Goal: Task Accomplishment & Management: Use online tool/utility

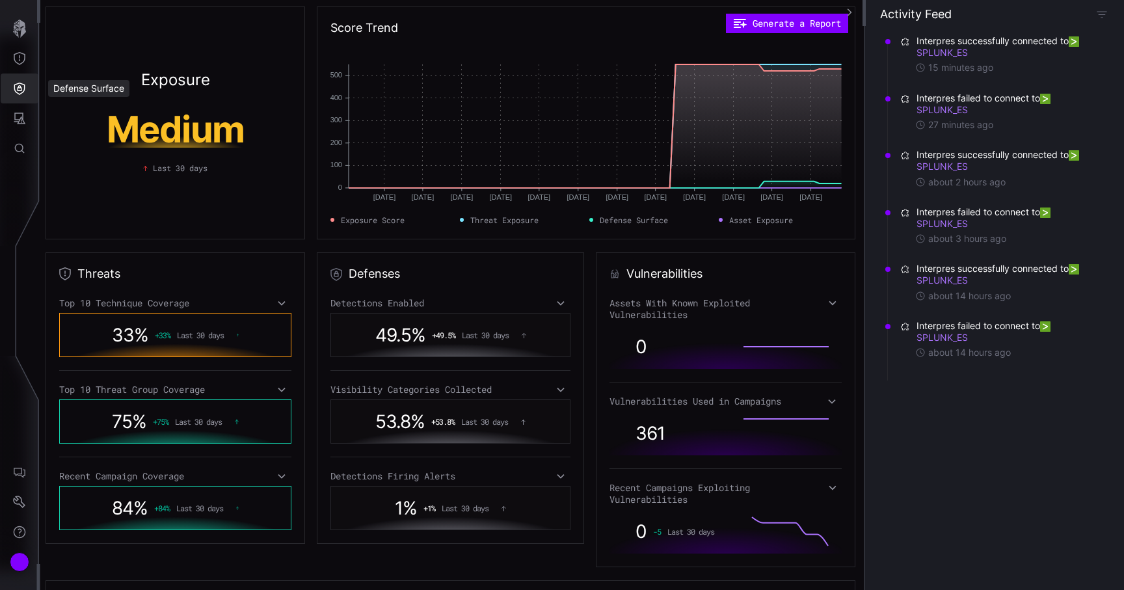
click at [22, 84] on icon "Defense Surface" at bounding box center [19, 89] width 11 height 12
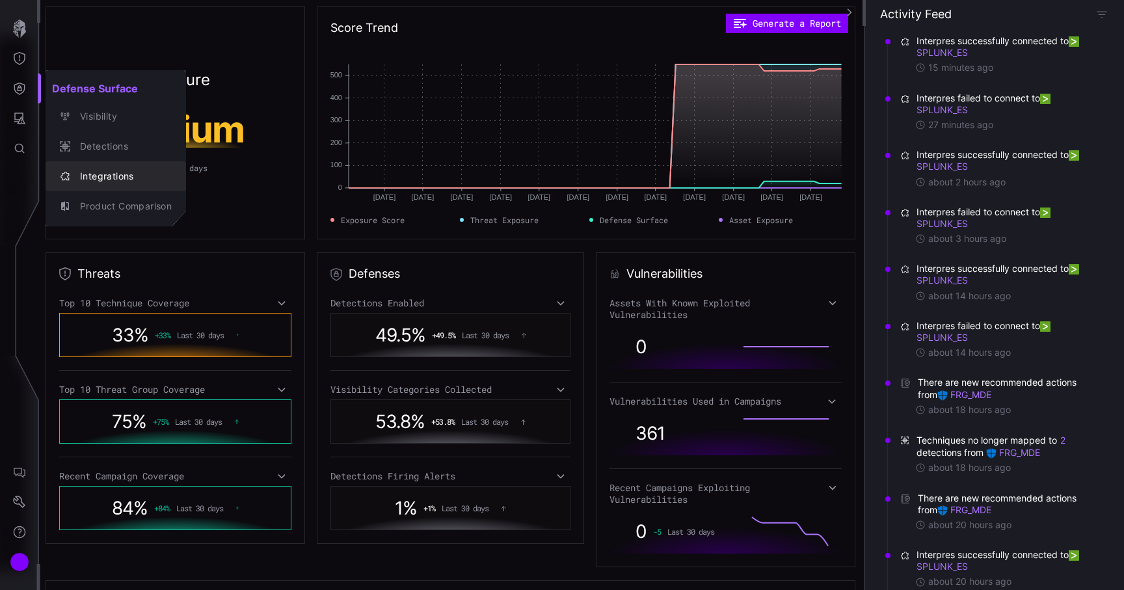
click at [95, 170] on div "Integrations" at bounding box center [123, 177] width 98 height 16
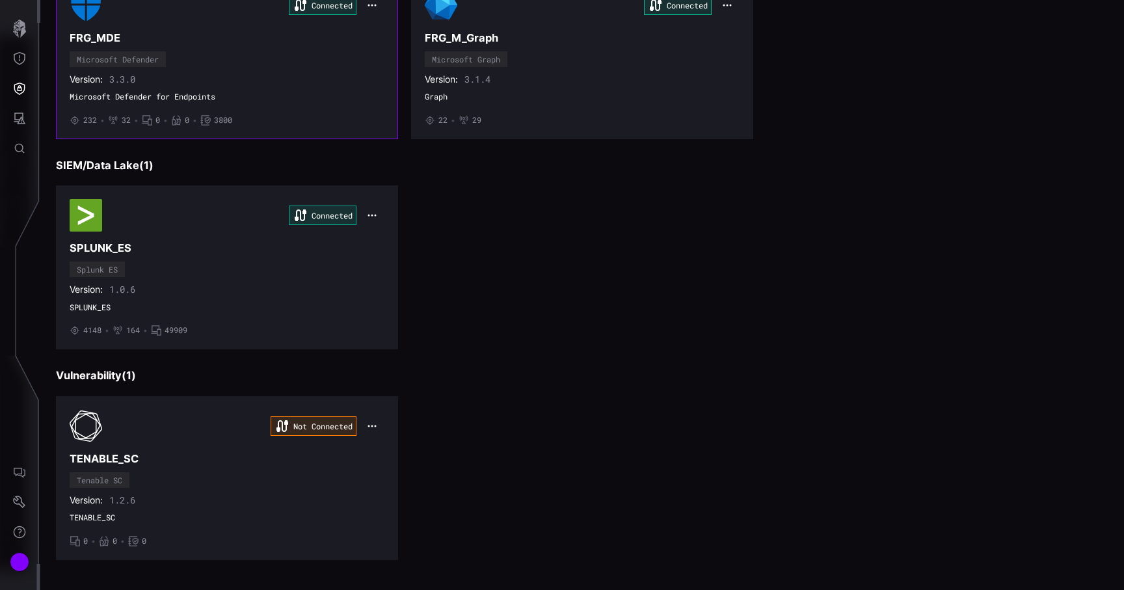
scroll to position [206, 0]
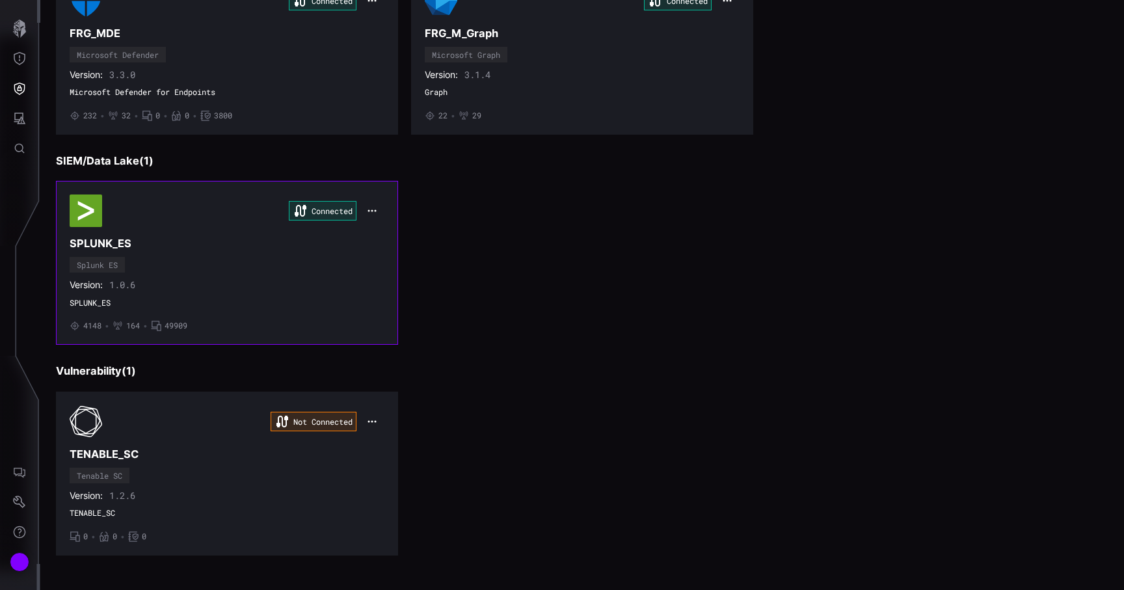
click at [245, 284] on div "Version: 1.0.6" at bounding box center [227, 285] width 315 height 12
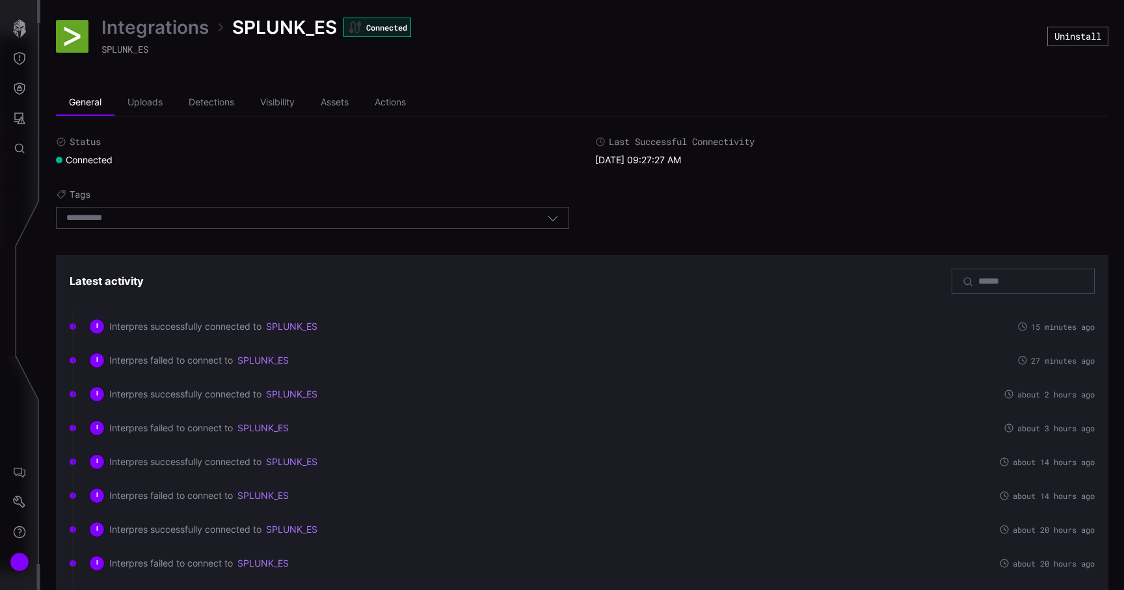
click at [176, 28] on link "Integrations" at bounding box center [155, 27] width 107 height 23
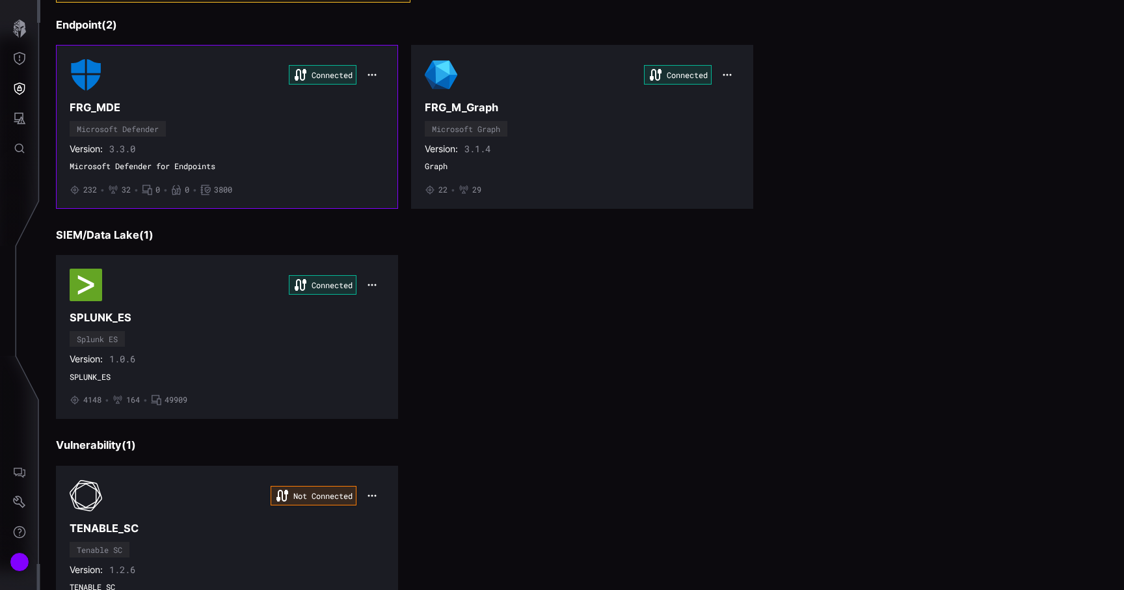
scroll to position [206, 0]
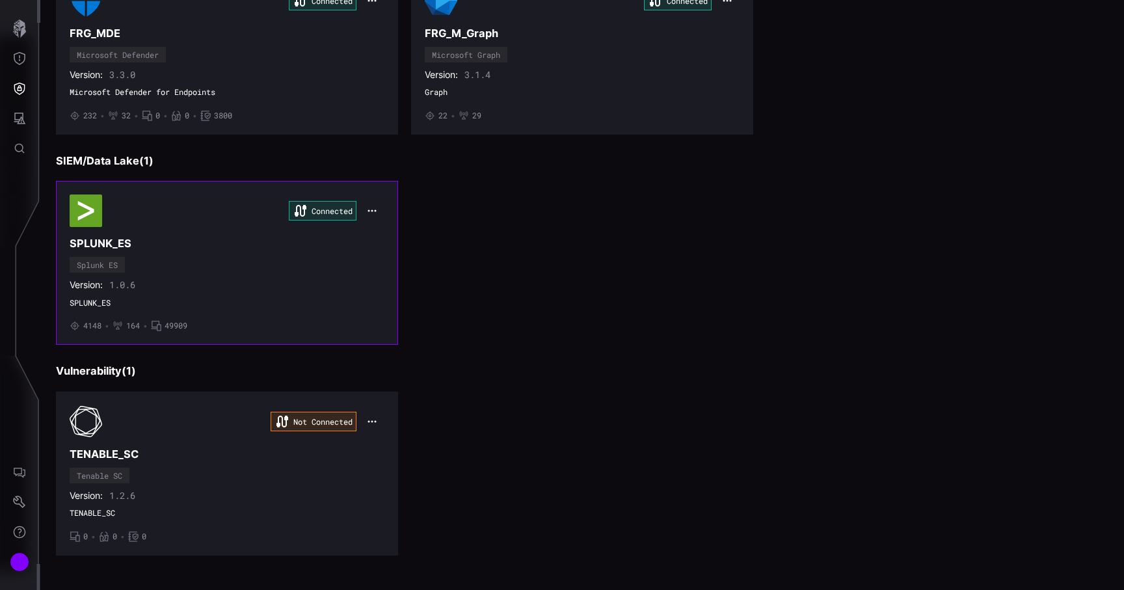
click at [368, 211] on icon "button" at bounding box center [372, 211] width 10 height 10
click at [379, 230] on div "Edit" at bounding box center [396, 240] width 57 height 24
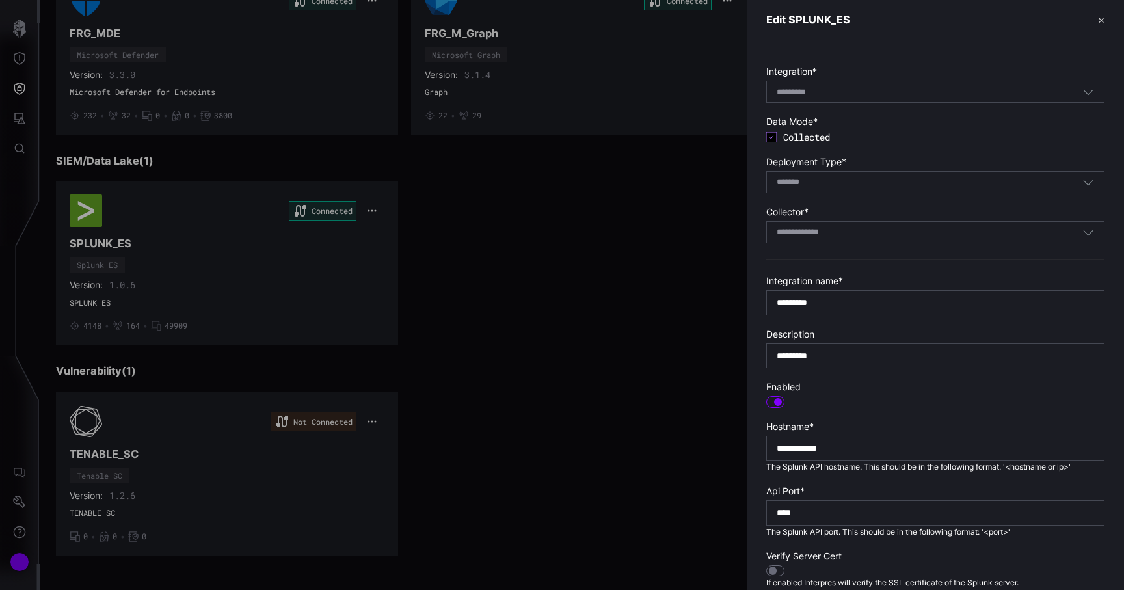
click at [498, 234] on div at bounding box center [562, 295] width 1124 height 590
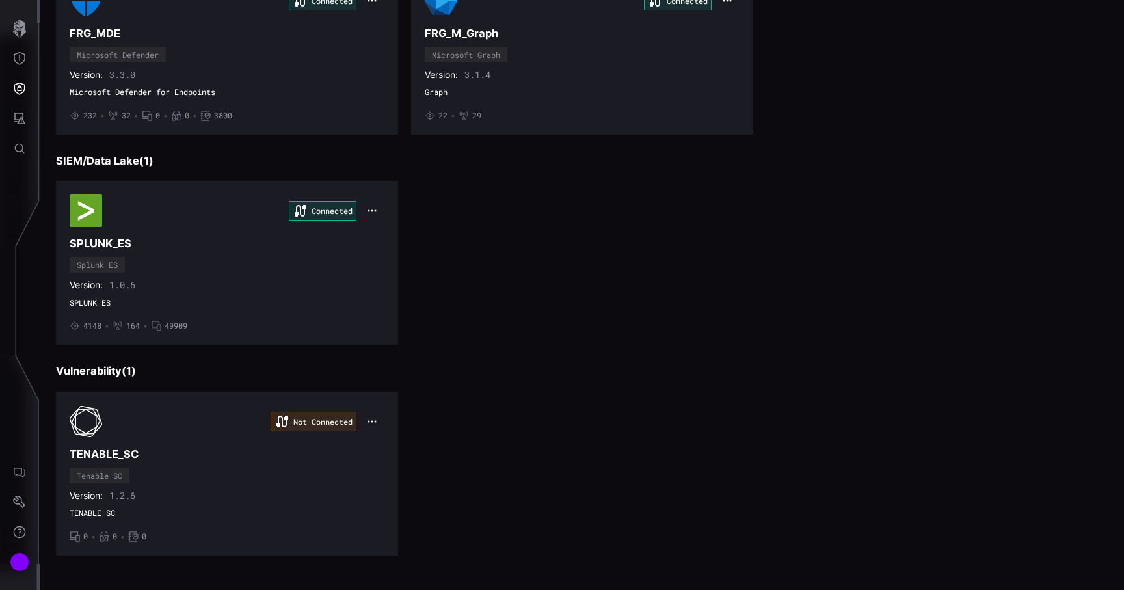
click at [498, 234] on div "Connected SPLUNK_ES Splunk ES Version: 1.0.6 SPLUNK_ES • 4148 • 164 • 49909" at bounding box center [582, 263] width 1053 height 164
click at [276, 217] on div "Connected" at bounding box center [227, 211] width 315 height 33
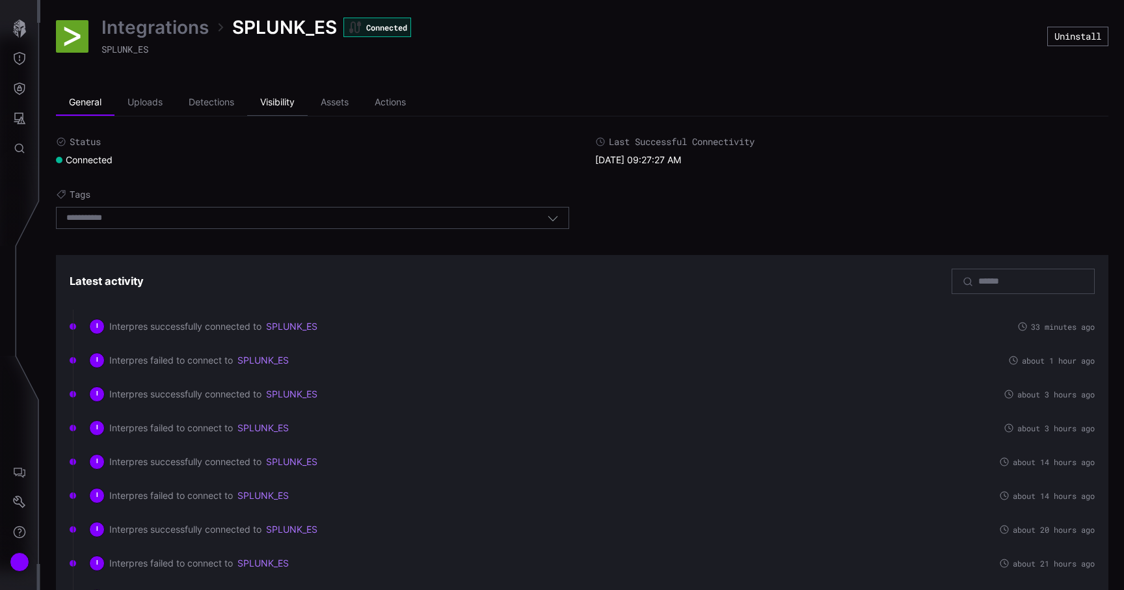
click at [274, 110] on li "Visibility" at bounding box center [277, 103] width 61 height 26
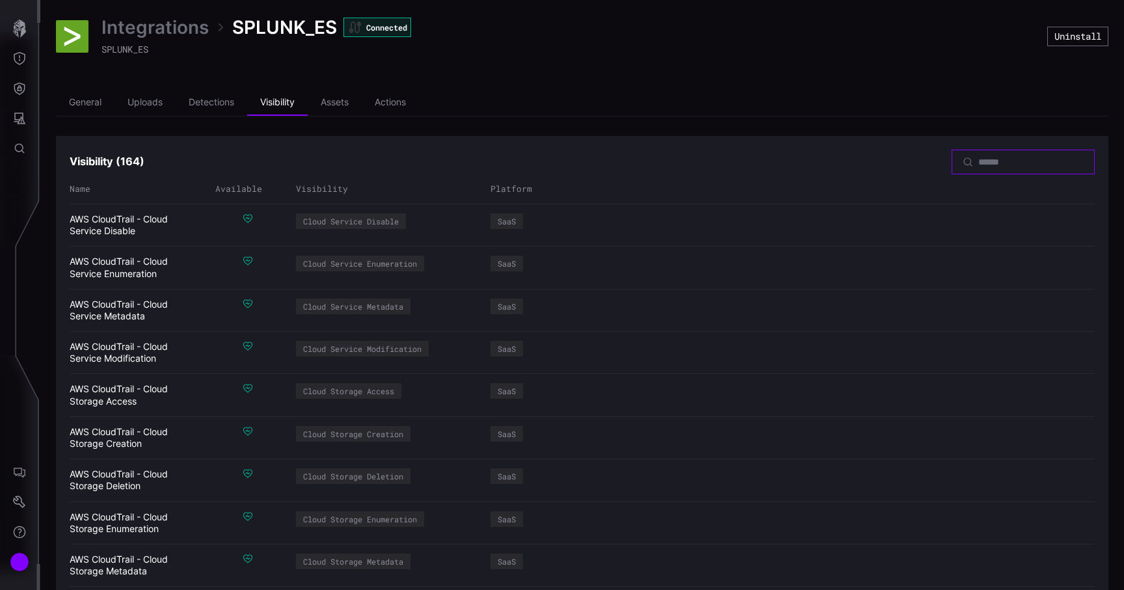
click at [979, 157] on input at bounding box center [1024, 162] width 91 height 12
type input "****"
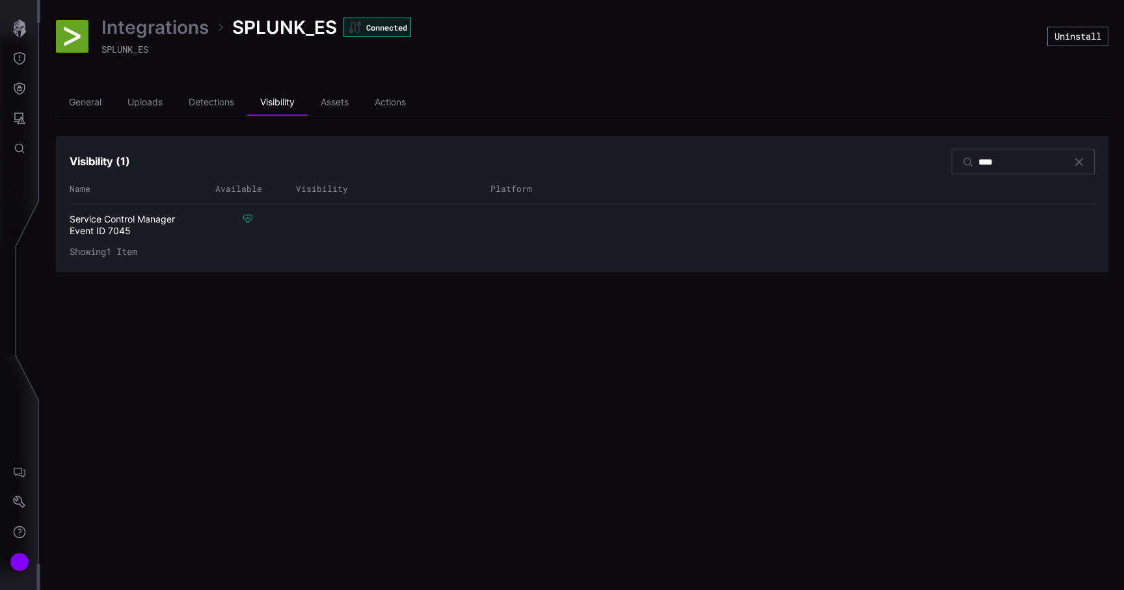
click at [133, 219] on div "Service Control Manager Event ID 7045" at bounding box center [135, 224] width 130 height 23
click at [116, 236] on div "Service Control Manager Event ID 7045" at bounding box center [135, 224] width 130 height 23
